Goal: Task Accomplishment & Management: Use online tool/utility

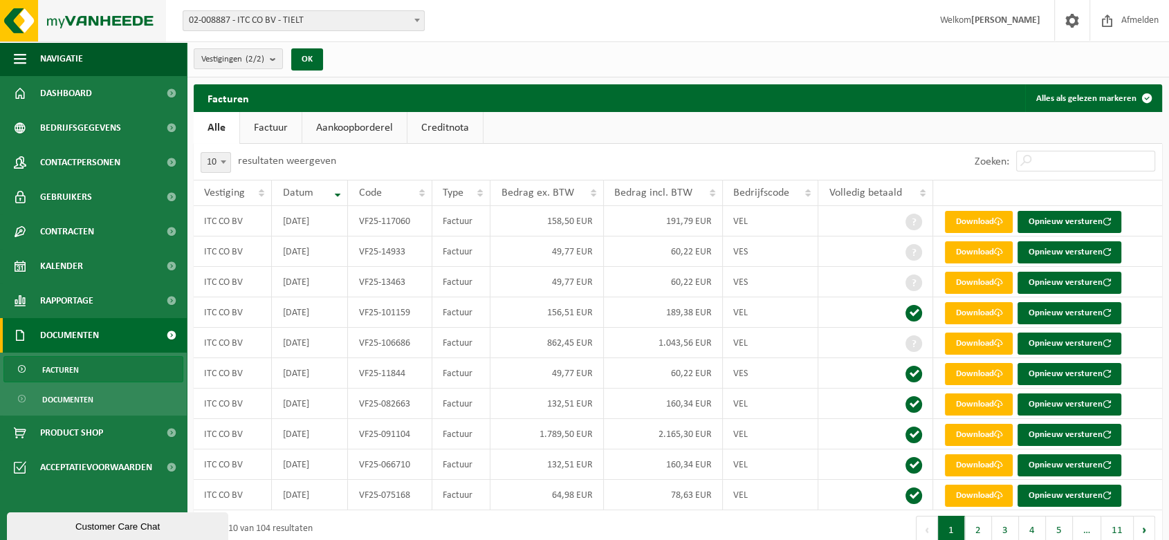
click at [103, 22] on img at bounding box center [83, 20] width 166 height 41
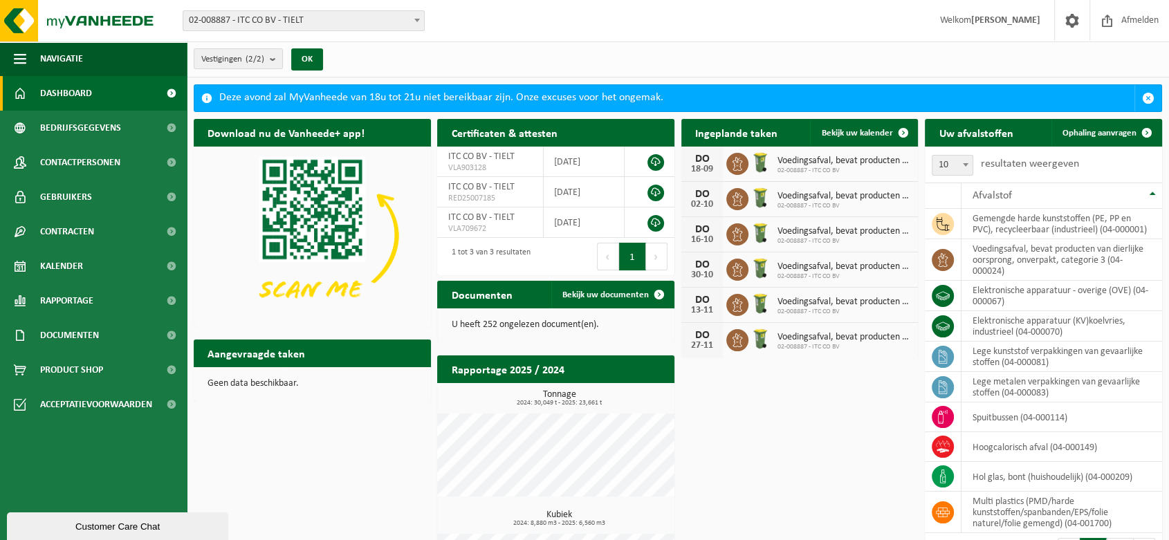
click at [414, 19] on b at bounding box center [417, 20] width 6 height 3
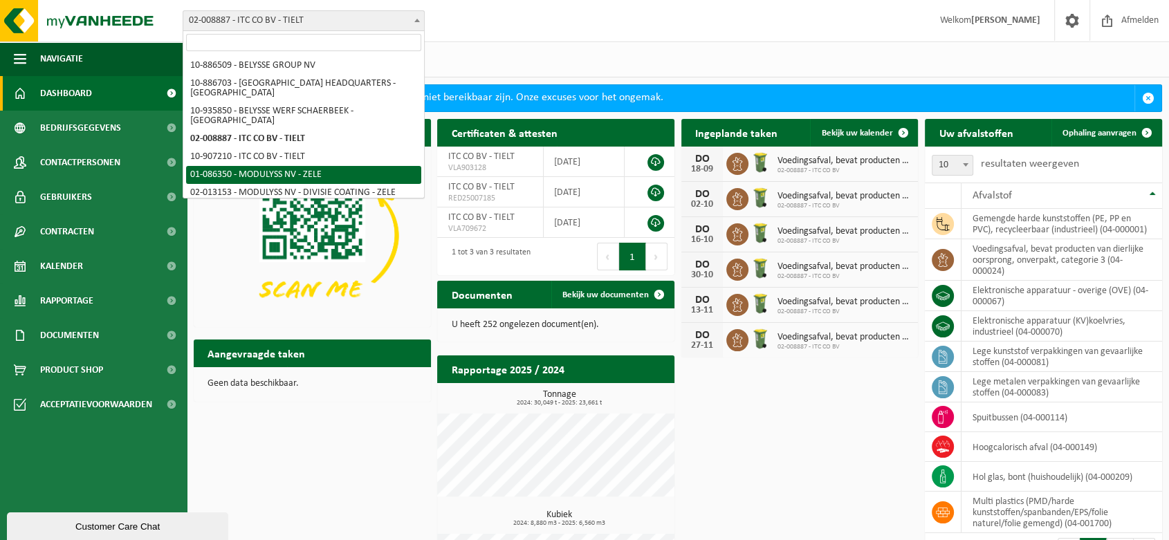
select select "667"
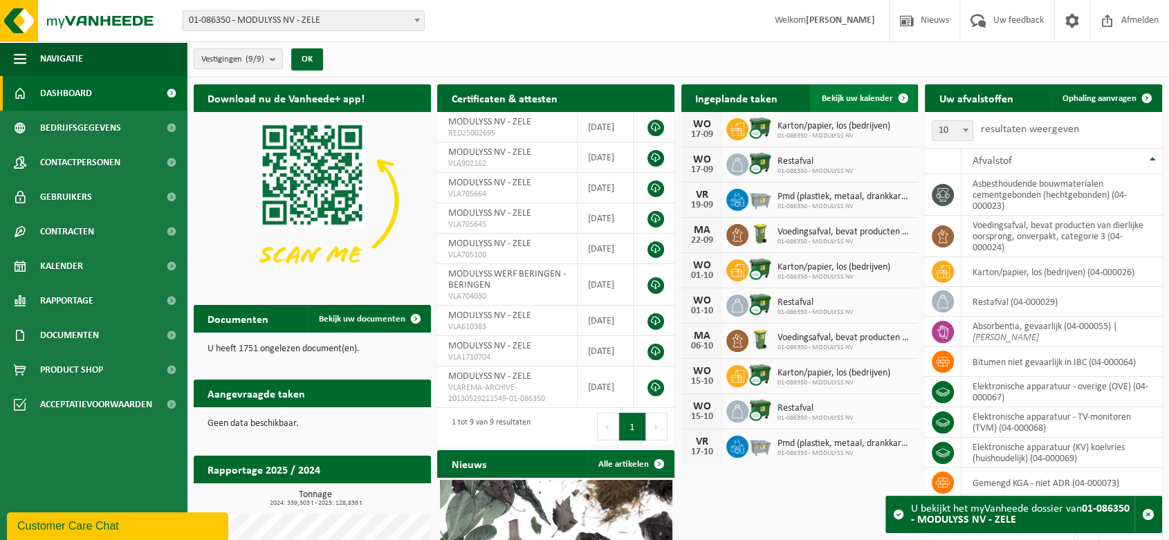
click at [851, 98] on span "Bekijk uw kalender" at bounding box center [856, 98] width 71 height 9
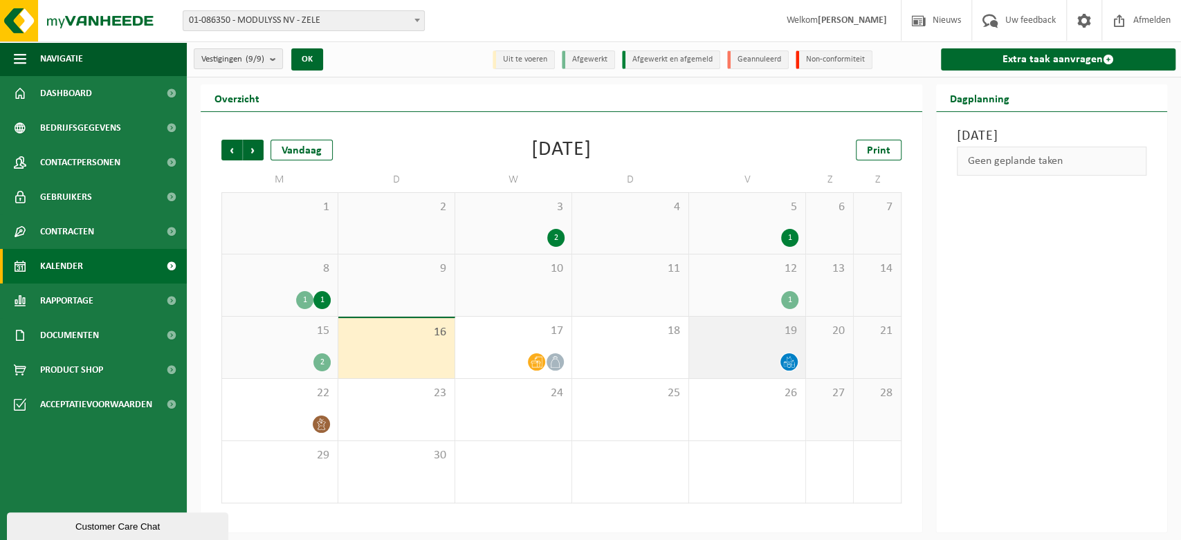
click at [725, 339] on div "19" at bounding box center [747, 348] width 116 height 62
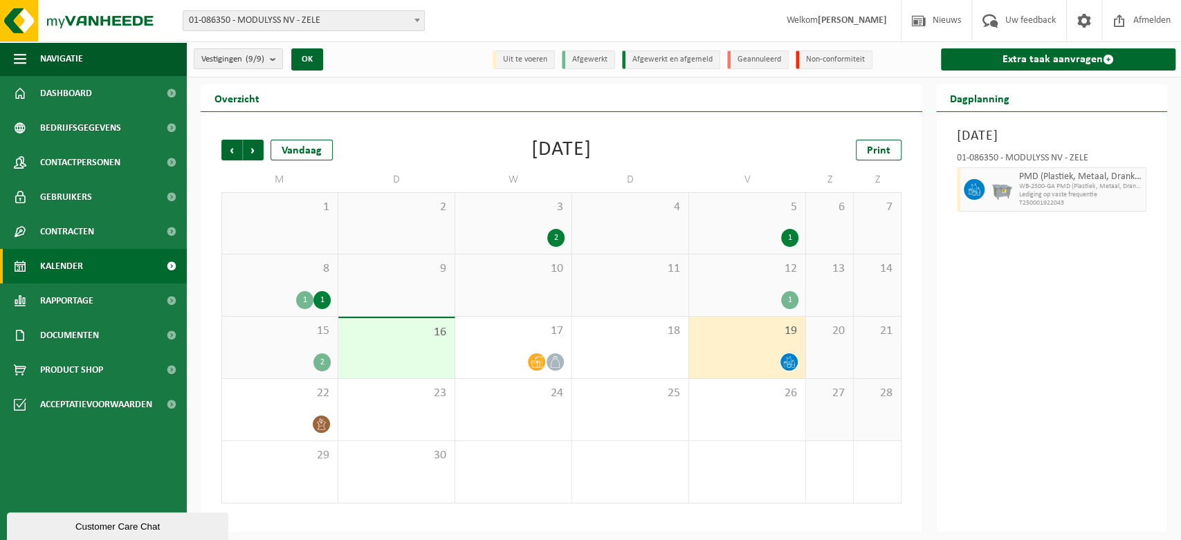
click at [730, 343] on div "19" at bounding box center [747, 348] width 116 height 62
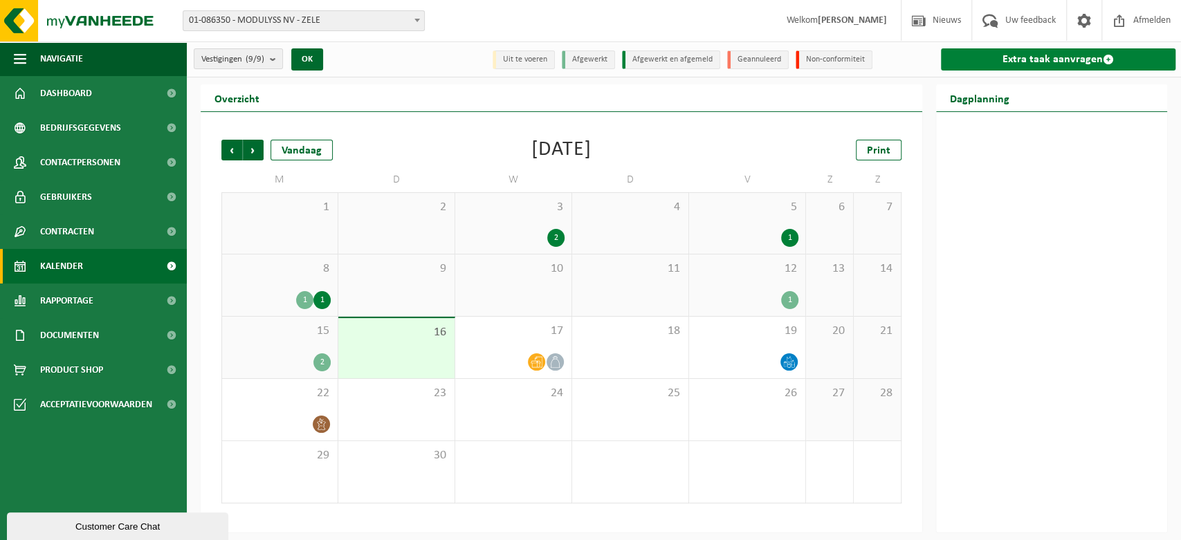
click at [1016, 59] on link "Extra taak aanvragen" at bounding box center [1058, 59] width 234 height 22
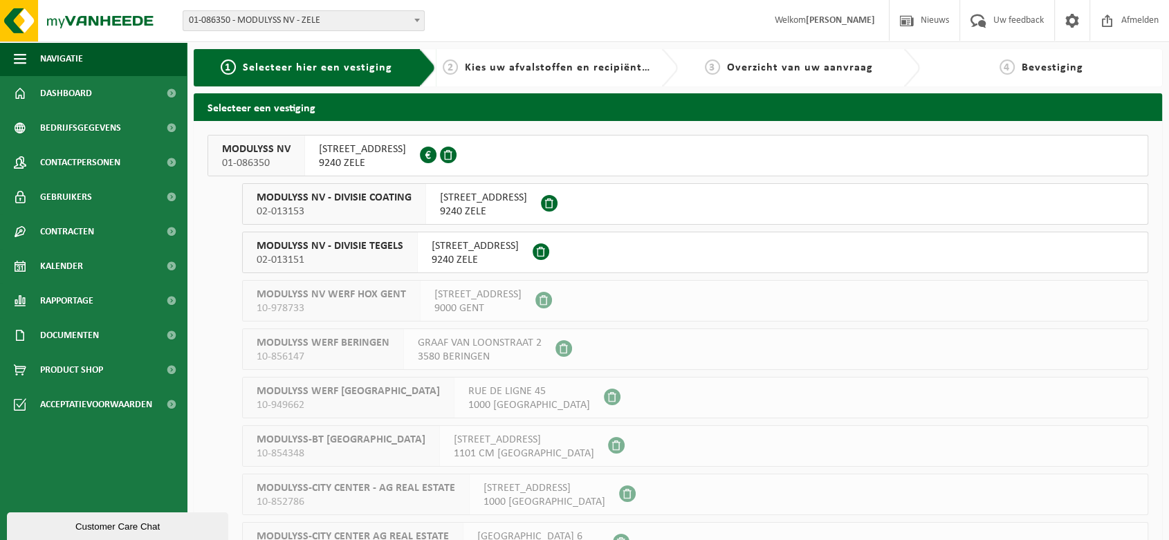
click at [315, 202] on span "MODULYSS NV - DIVISIE COATING" at bounding box center [334, 198] width 155 height 14
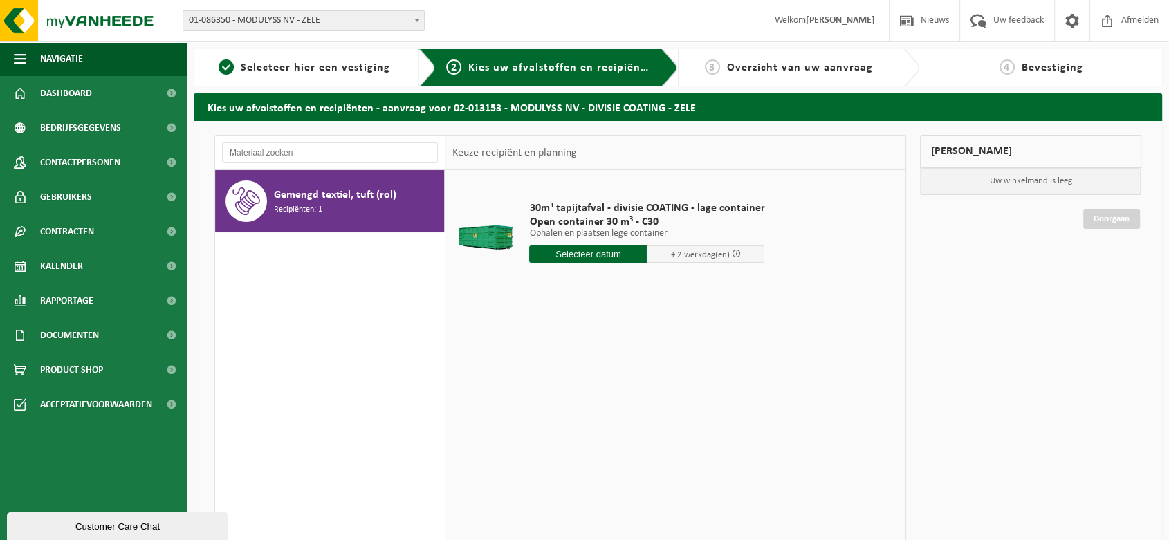
click at [309, 195] on span "Gemengd textiel, tuft (rol)" at bounding box center [335, 195] width 122 height 17
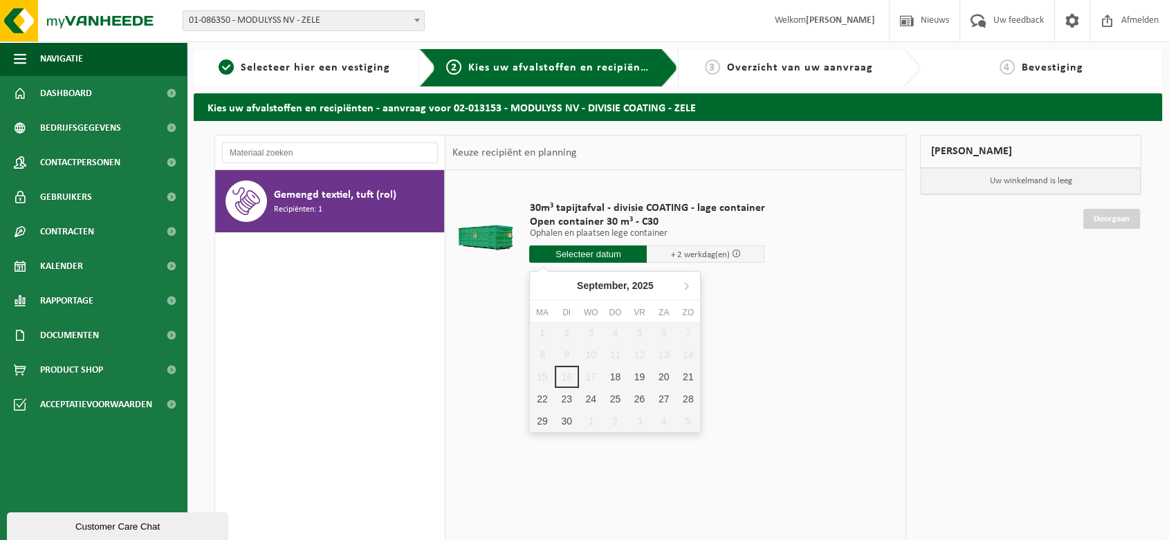
click at [589, 252] on input "text" at bounding box center [588, 254] width 118 height 17
click at [636, 375] on div "19" at bounding box center [639, 377] width 24 height 22
type input "Van [DATE]"
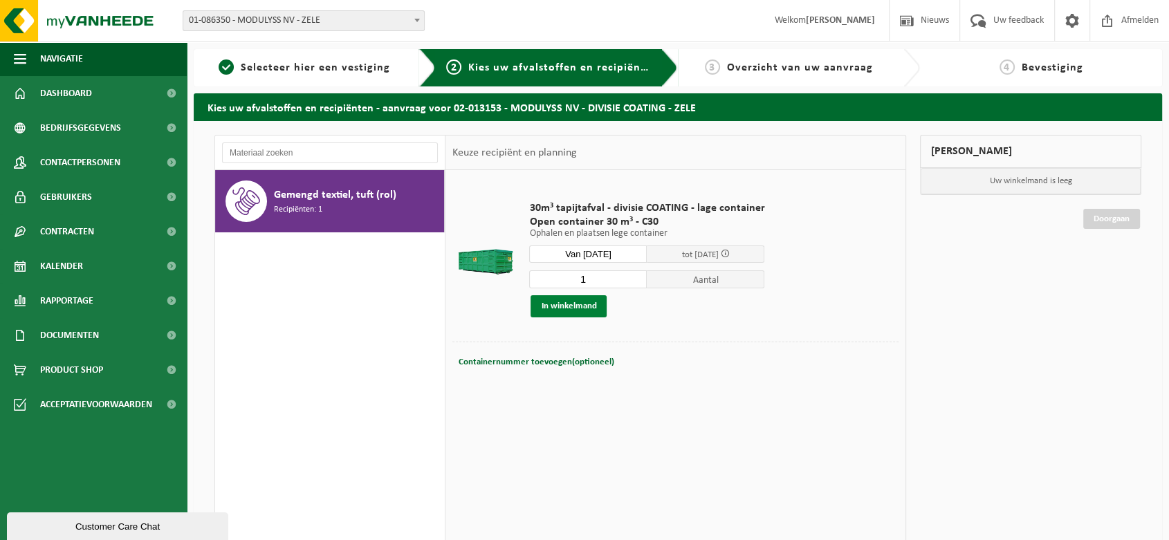
click at [564, 304] on button "In winkelmand" at bounding box center [568, 306] width 76 height 22
